Goal: Transaction & Acquisition: Purchase product/service

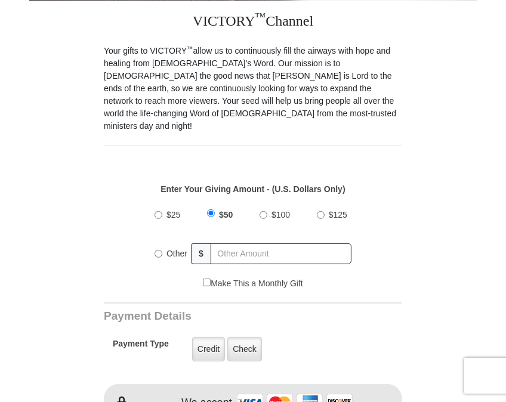
scroll to position [307, 0]
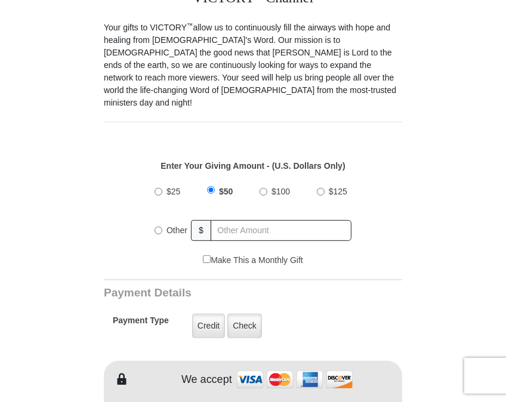
click at [155, 227] on input "Other" at bounding box center [159, 231] width 8 height 8
radio input "true"
type input "400.00"
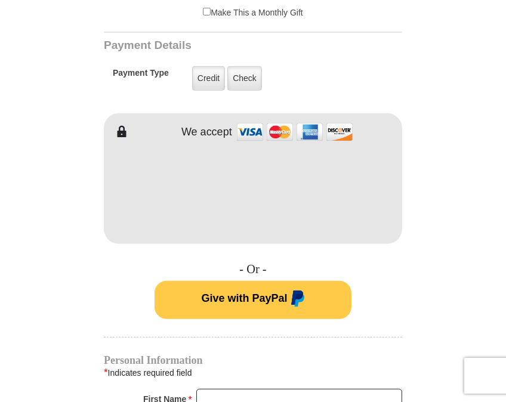
scroll to position [561, 0]
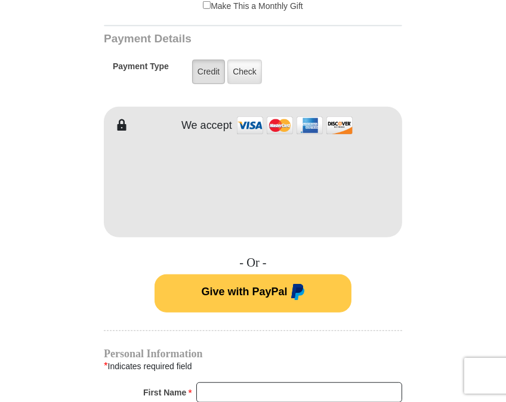
click at [204, 61] on label "Credit" at bounding box center [208, 72] width 33 height 24
click at [0, 0] on input "Credit" at bounding box center [0, 0] width 0 height 0
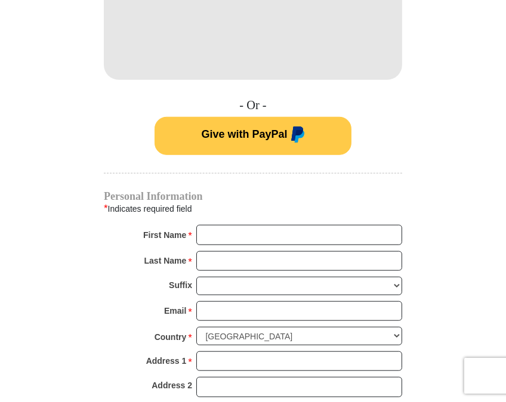
scroll to position [813, 0]
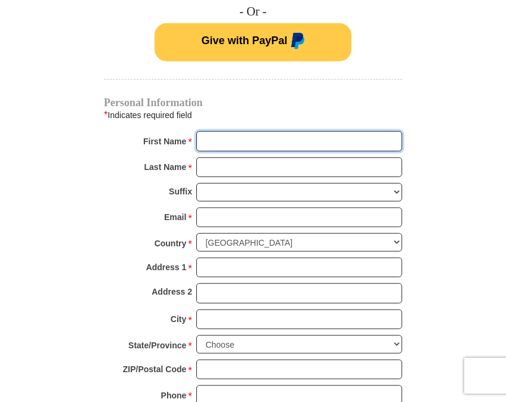
click at [220, 131] on input "First Name *" at bounding box center [299, 141] width 206 height 20
type input "[PERSON_NAME]"
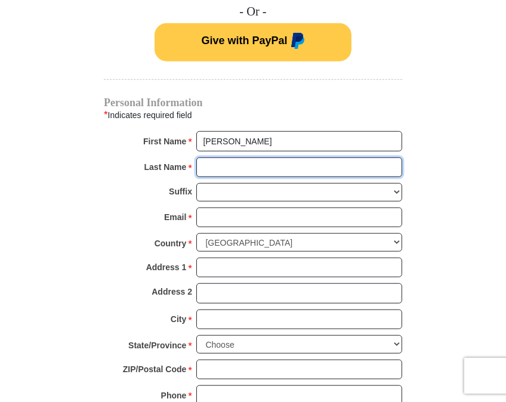
click at [246, 158] on input "Last Name *" at bounding box center [299, 168] width 206 height 20
type input "[PERSON_NAME]"
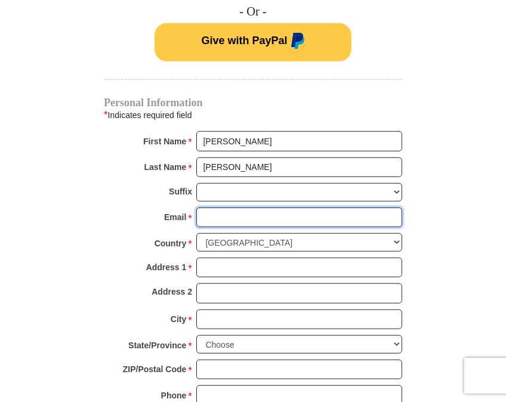
click at [247, 208] on input "Email *" at bounding box center [299, 218] width 206 height 20
type input "[EMAIL_ADDRESS][DOMAIN_NAME]"
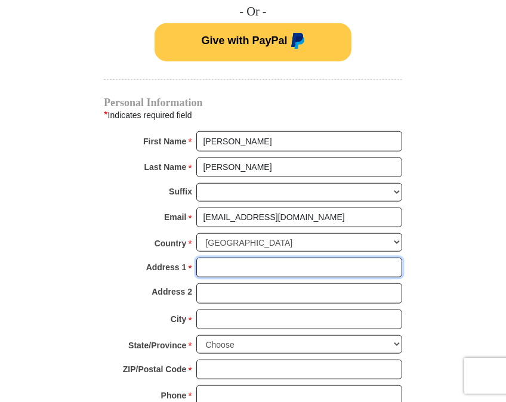
type input "[STREET_ADDRESS]"
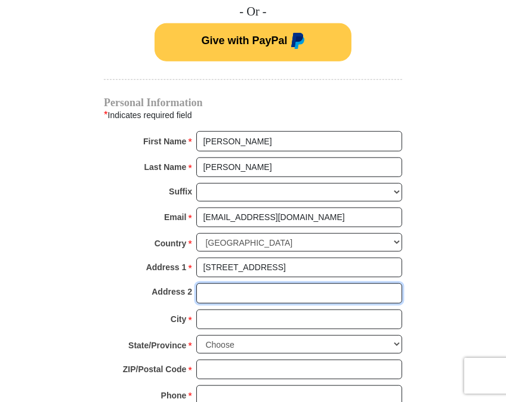
type input "None"
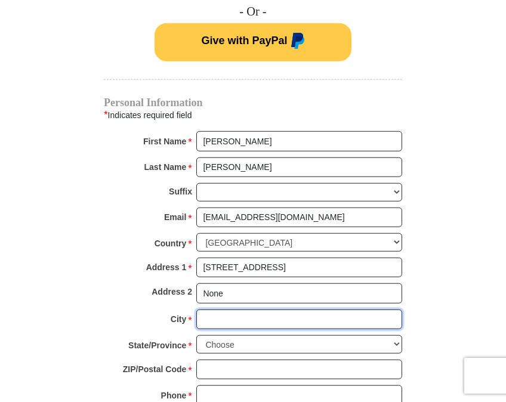
type input "[GEOGRAPHIC_DATA]"
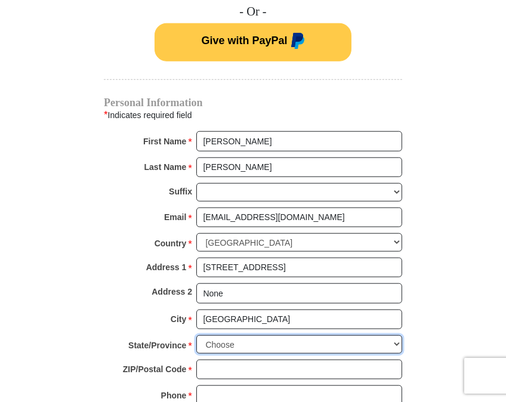
select select "SC"
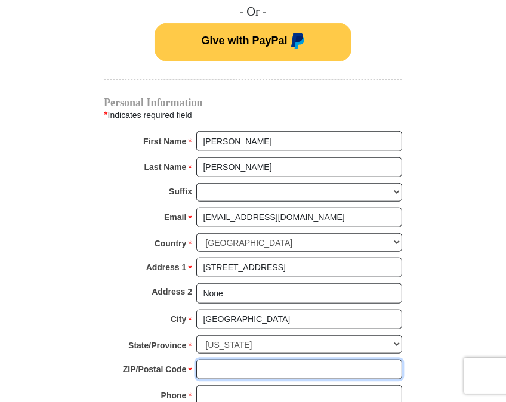
type input "29841"
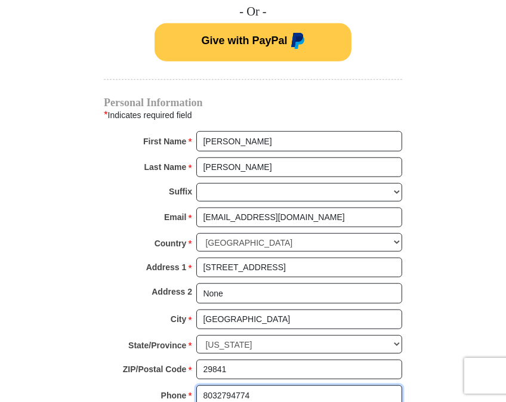
click at [251, 385] on input "8032794774" at bounding box center [299, 395] width 206 height 20
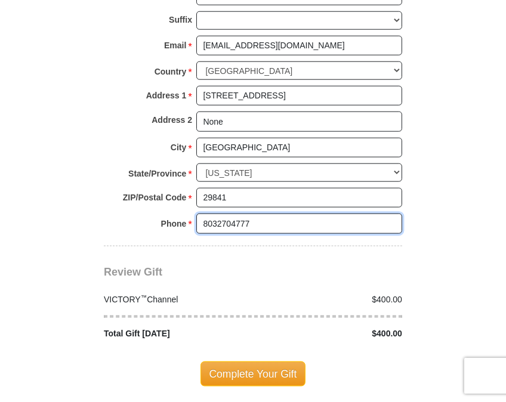
scroll to position [996, 0]
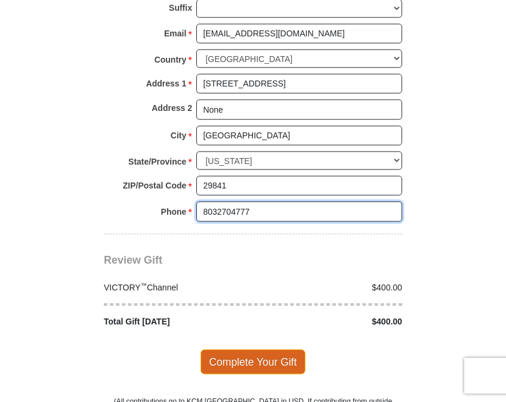
type input "8032704777"
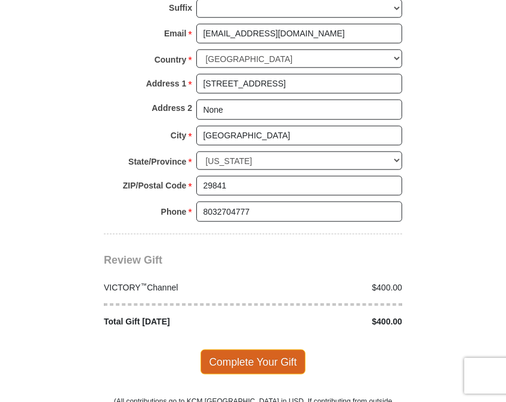
click at [261, 350] on span "Complete Your Gift" at bounding box center [253, 362] width 106 height 25
